Goal: Information Seeking & Learning: Learn about a topic

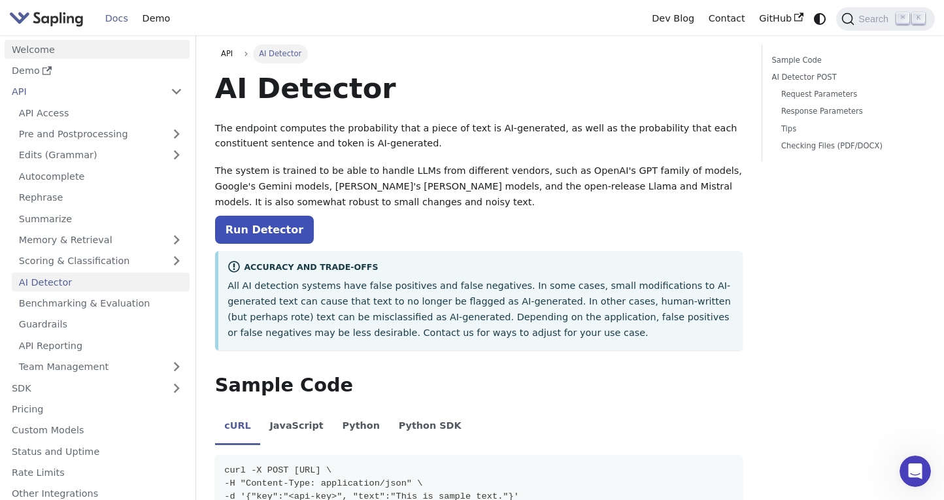
click at [35, 49] on link "Welcome" at bounding box center [97, 49] width 185 height 19
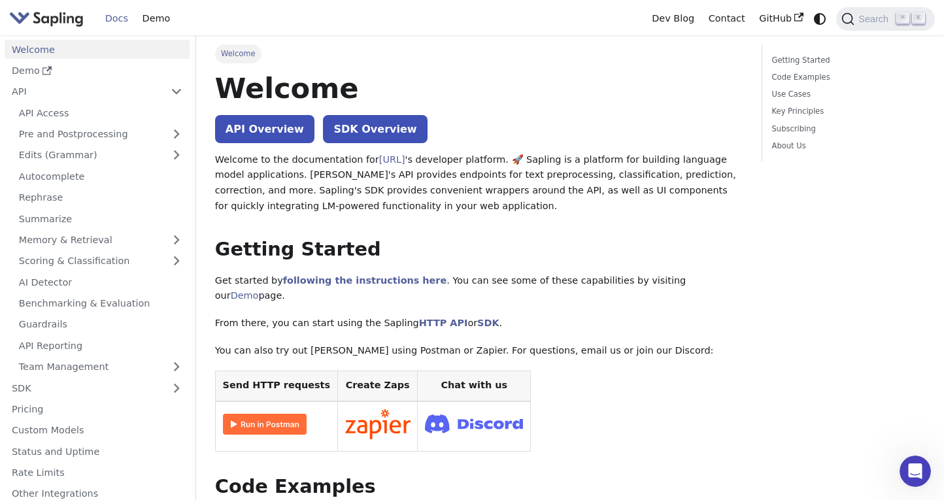
scroll to position [22, 0]
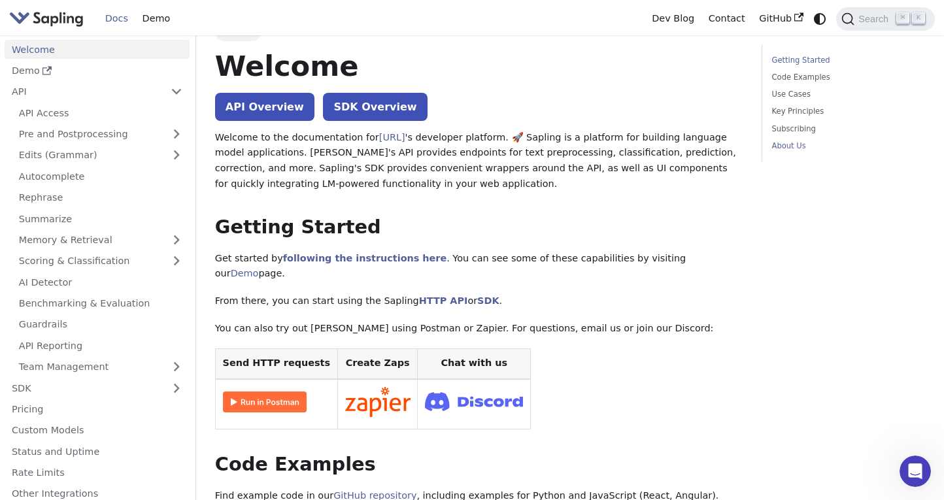
click at [797, 149] on link "About Us" at bounding box center [846, 146] width 148 height 12
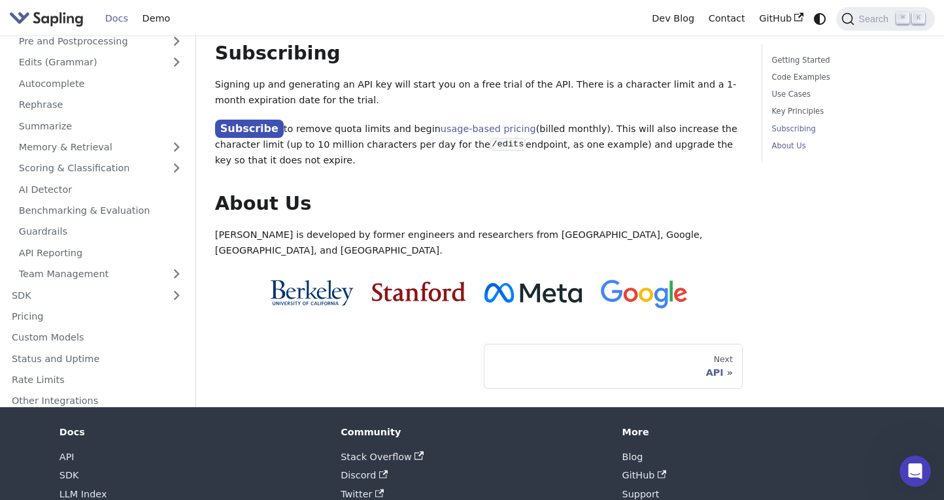
click at [793, 131] on link "Subscribing" at bounding box center [846, 129] width 148 height 12
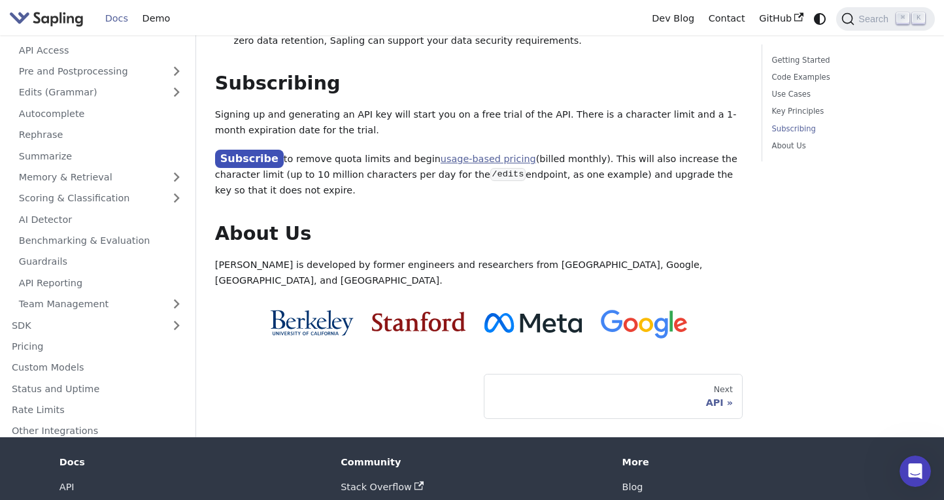
click at [497, 154] on link "usage-based pricing" at bounding box center [488, 159] width 95 height 10
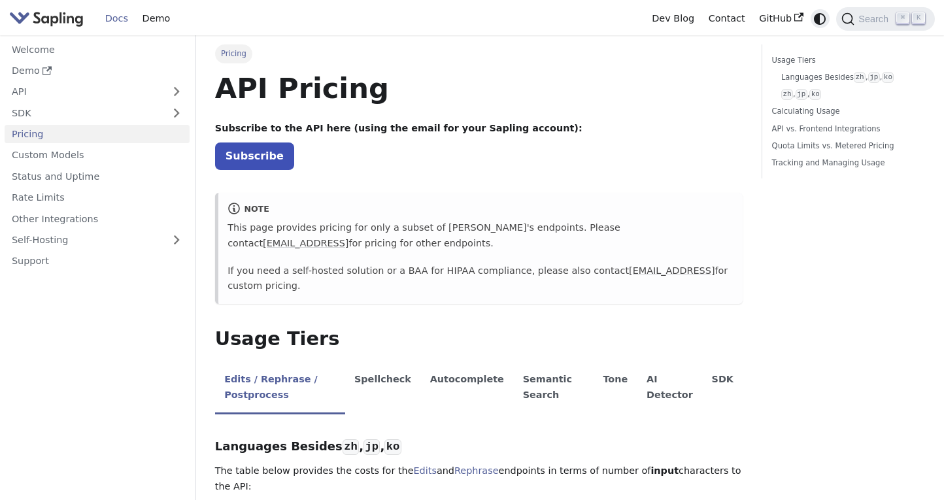
click at [820, 19] on icon "Switch between dark and light mode (currently system mode)" at bounding box center [820, 19] width 16 height 16
click at [820, 27] on button "Switch between dark and light mode (currently light mode)" at bounding box center [820, 18] width 19 height 19
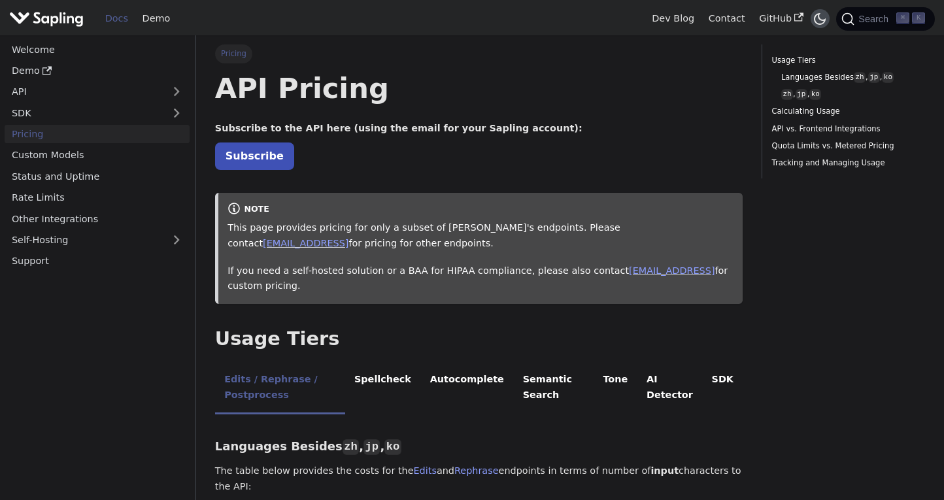
click at [820, 27] on button "Switch between dark and light mode (currently dark mode)" at bounding box center [820, 18] width 19 height 19
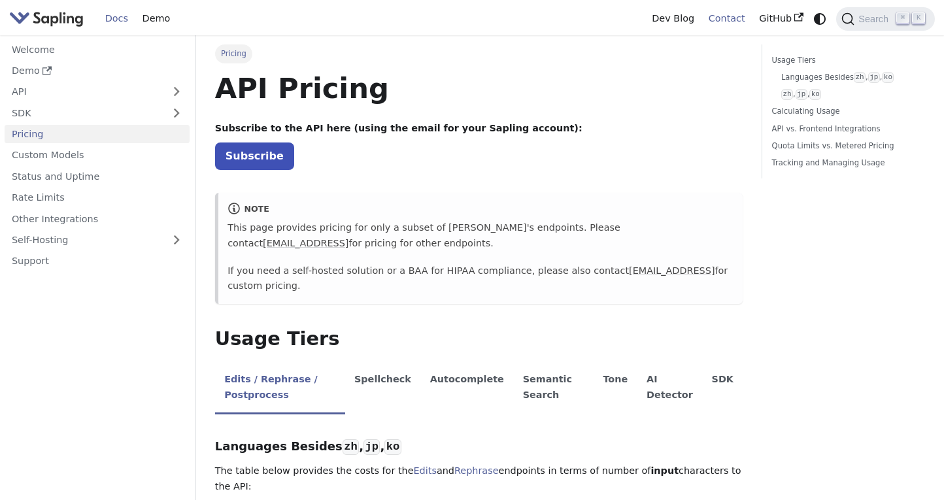
click at [725, 17] on link "Contact" at bounding box center [727, 19] width 51 height 20
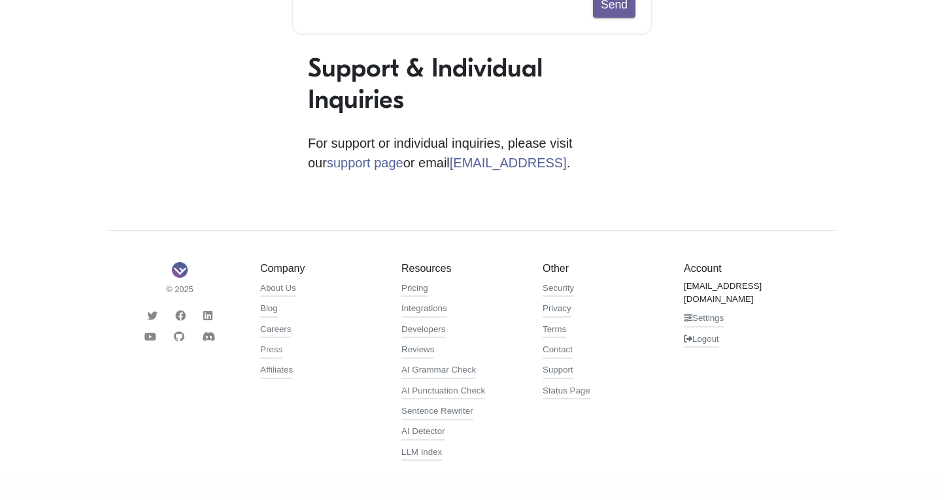
scroll to position [380, 0]
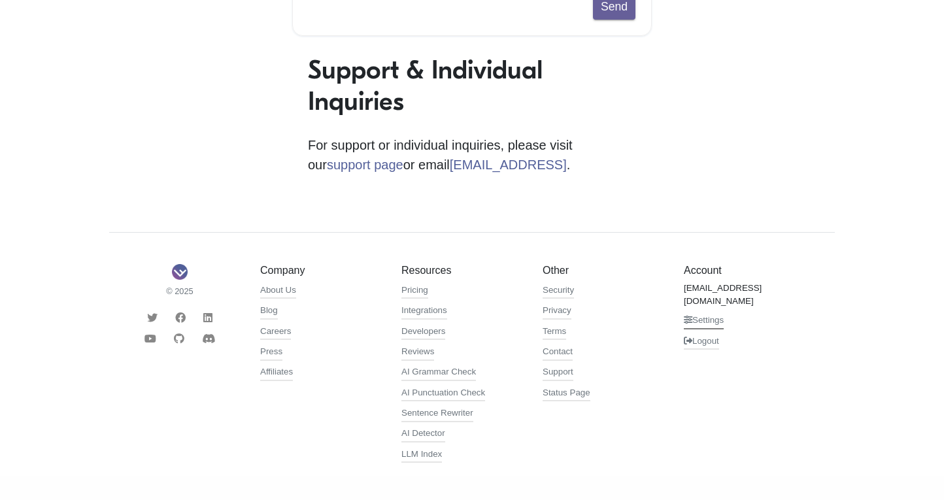
click at [708, 317] on link "Settings" at bounding box center [704, 322] width 40 height 16
